Goal: Navigation & Orientation: Find specific page/section

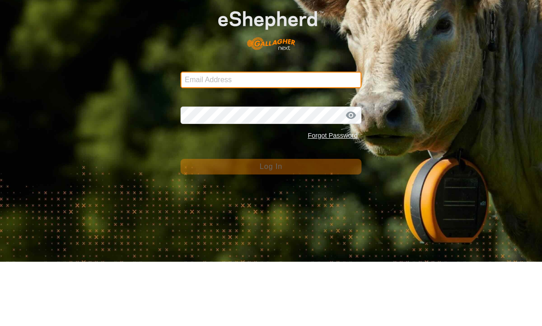
type input "[EMAIL_ADDRESS][DOMAIN_NAME]"
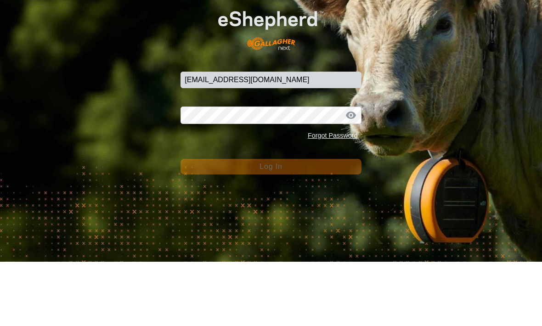
click at [271, 223] on button "Log In" at bounding box center [270, 231] width 180 height 16
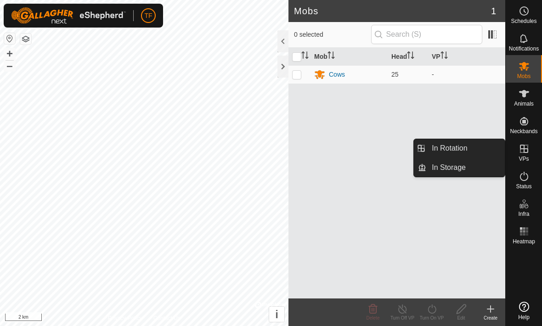
click at [475, 170] on link "In Storage" at bounding box center [465, 167] width 79 height 18
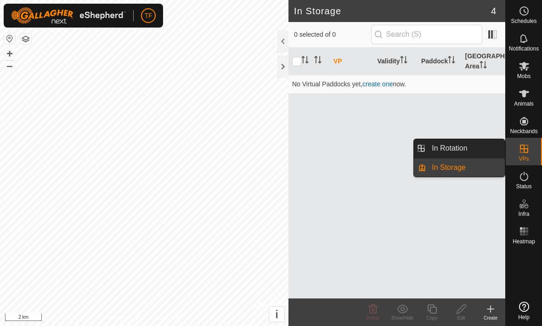
click at [478, 149] on link "In Rotation" at bounding box center [465, 148] width 79 height 18
